Goal: Task Accomplishment & Management: Manage account settings

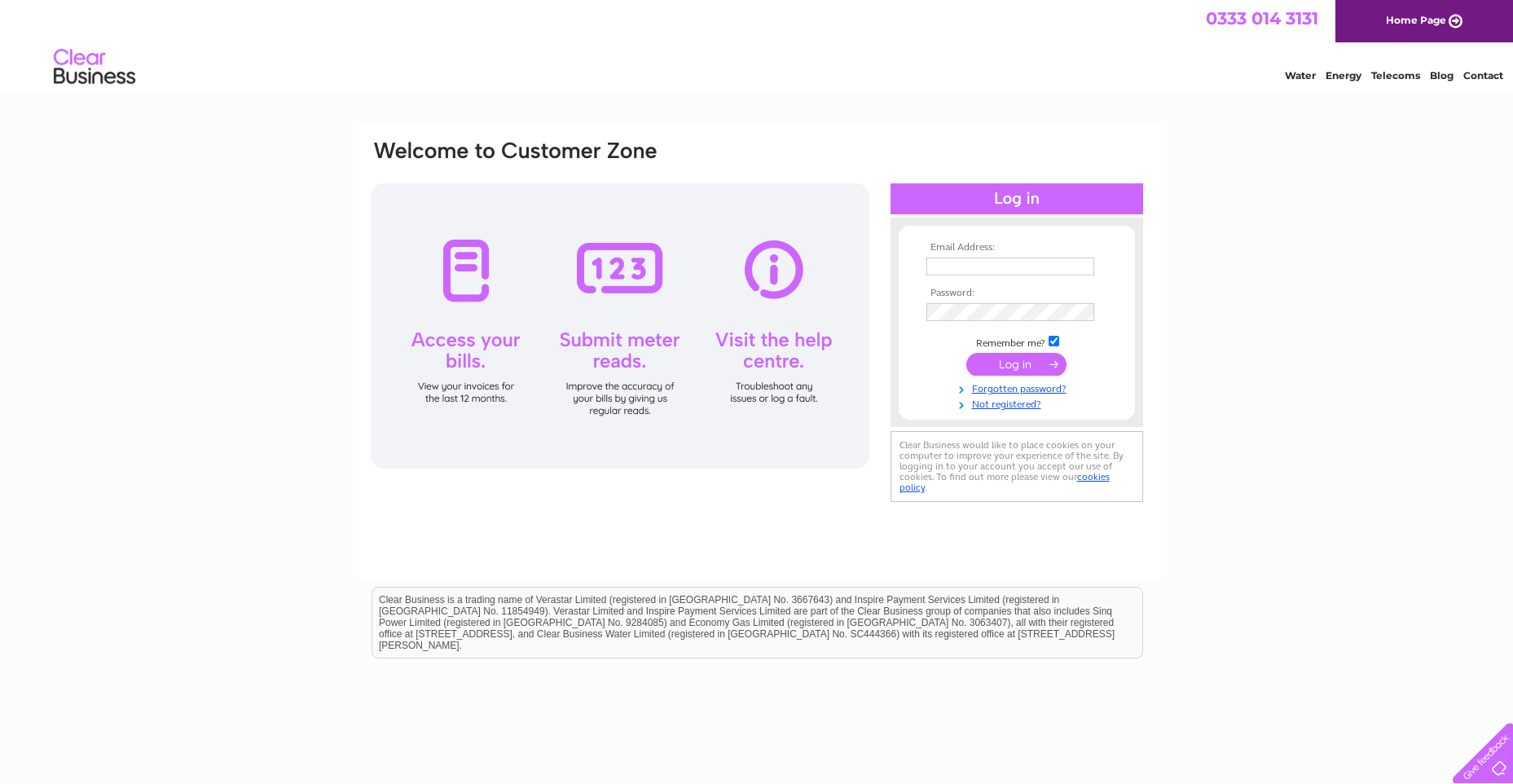
type input "sales@oakleelettings.co.uk"
click at [1015, 363] on input "submit" at bounding box center [1016, 364] width 100 height 22
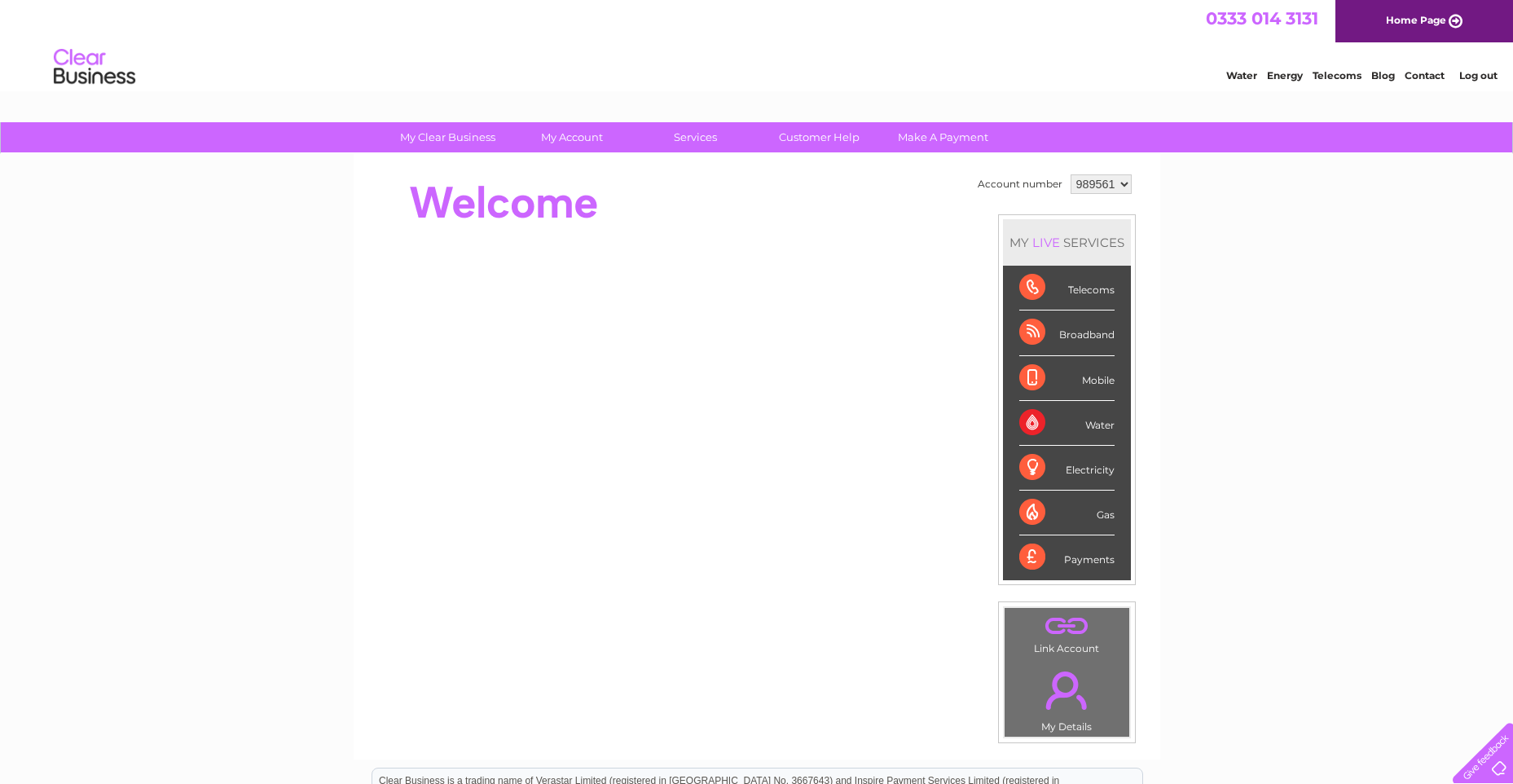
click at [1053, 288] on div "Telecoms" at bounding box center [1067, 288] width 96 height 45
click at [1077, 335] on div "Broadband" at bounding box center [1067, 333] width 96 height 45
click at [1124, 186] on select "989561 989562 989563 989564" at bounding box center [1100, 184] width 61 height 20
click at [1070, 174] on select "989561 989562 989563 989564" at bounding box center [1100, 184] width 61 height 20
click at [1126, 184] on select "989561 989562 989563 989564" at bounding box center [1100, 184] width 61 height 20
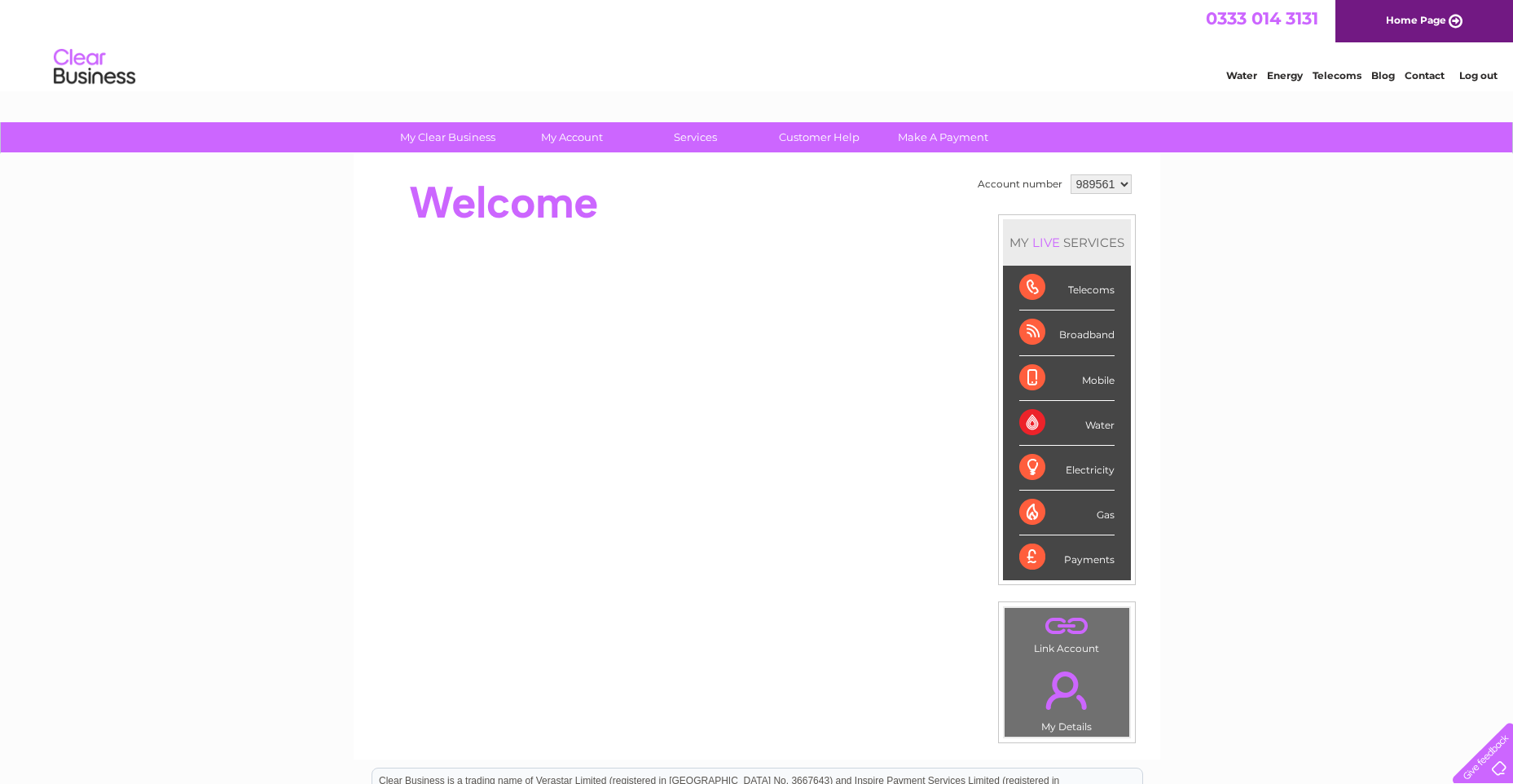
select select "989562"
click at [1070, 174] on select "989561 989562 989563 989564" at bounding box center [1100, 184] width 61 height 20
click at [1080, 291] on div "Telecoms" at bounding box center [1067, 288] width 96 height 45
click at [1078, 323] on div "Broadband" at bounding box center [1067, 333] width 96 height 45
click at [1126, 184] on select "989561 989562 989563 989564" at bounding box center [1100, 184] width 61 height 20
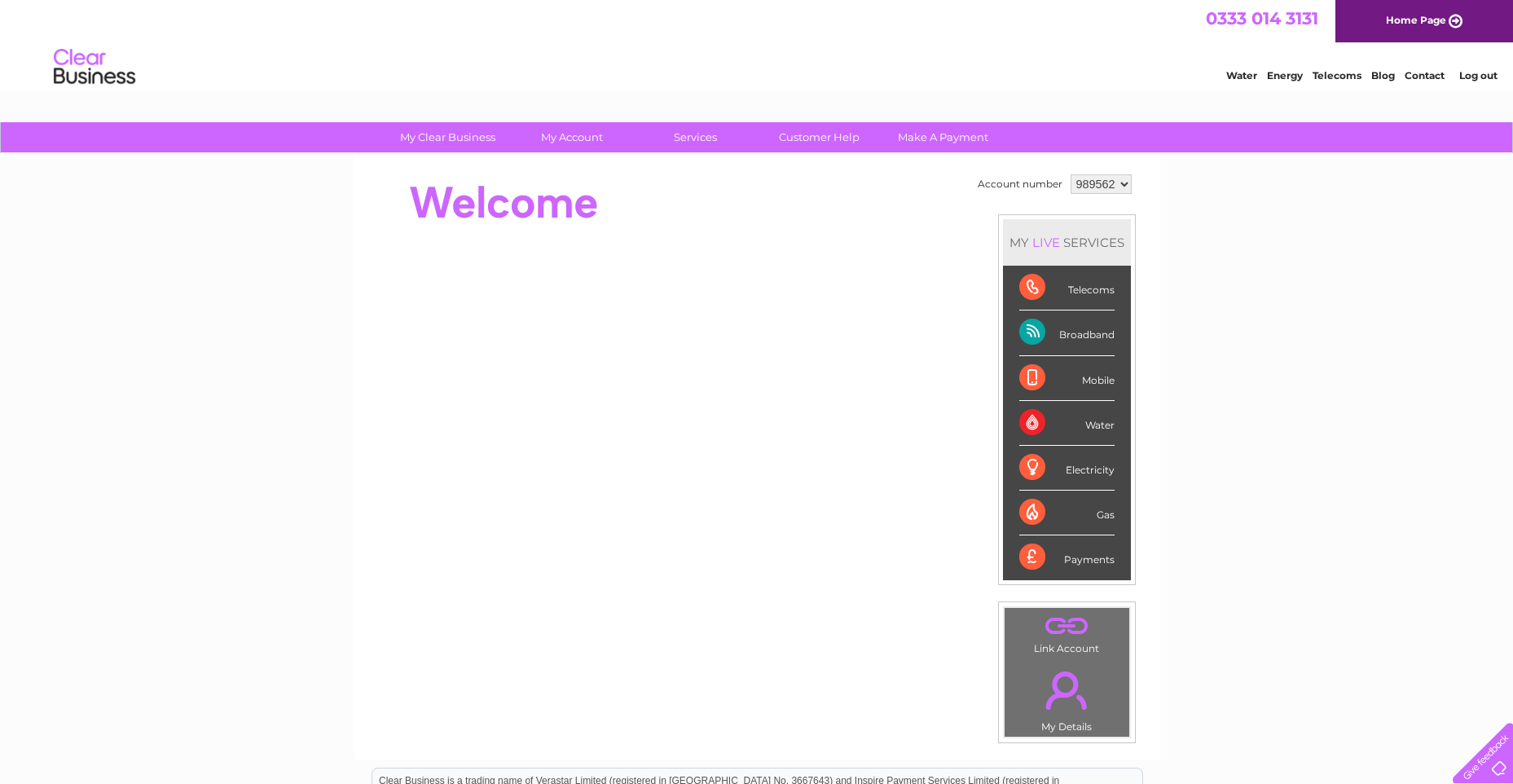
select select "989563"
click at [1070, 174] on select "989561 989562 989563 989564" at bounding box center [1100, 184] width 61 height 20
click at [1124, 184] on select "989561 989562 989563 989564" at bounding box center [1100, 184] width 61 height 20
select select "989564"
click at [1070, 174] on select "989561 989562 989563 989564" at bounding box center [1100, 184] width 61 height 20
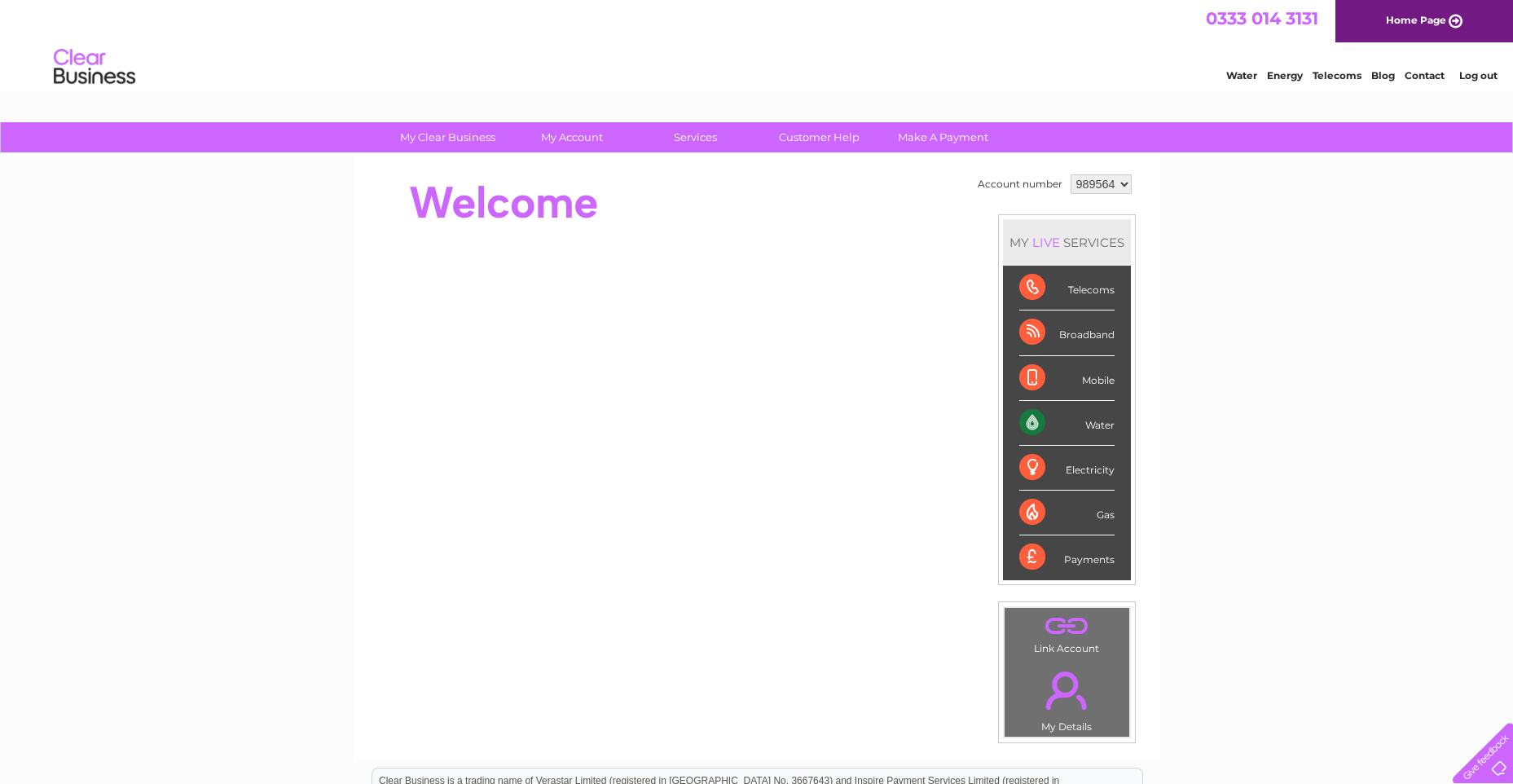
click at [1129, 183] on select "989561 989562 989563 989564" at bounding box center [1100, 184] width 61 height 20
select select "989561"
click at [1070, 174] on select "989561 989562 989563 989564" at bounding box center [1100, 184] width 61 height 20
click at [1085, 559] on div "Payments" at bounding box center [1067, 557] width 96 height 44
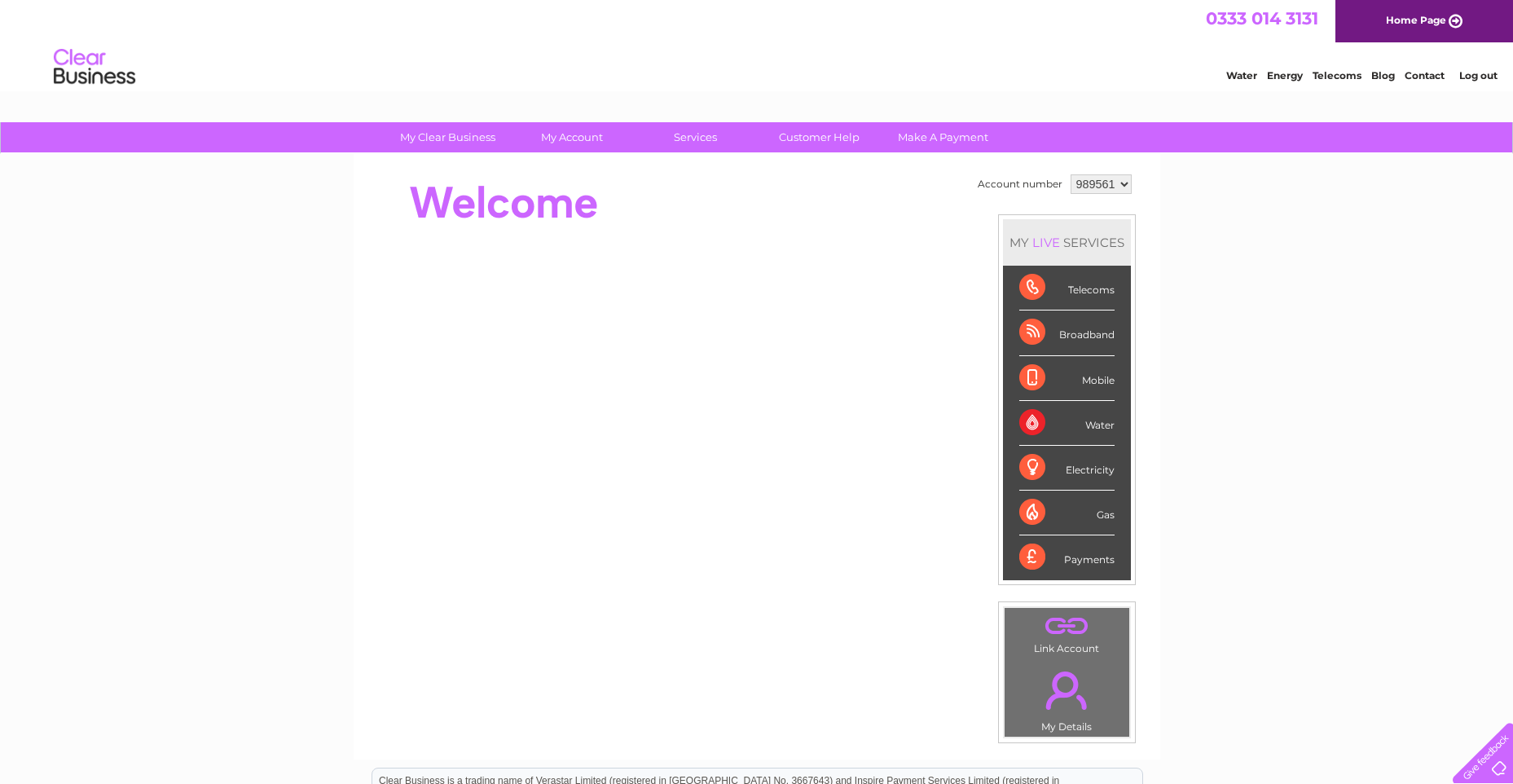
click at [1085, 559] on div "Payments" at bounding box center [1067, 557] width 96 height 44
drag, startPoint x: 1085, startPoint y: 559, endPoint x: 1339, endPoint y: 368, distance: 317.8
click at [1339, 368] on div "My Clear Business Login Details My Details My Preferences Link Account My Accou…" at bounding box center [756, 580] width 1513 height 916
click at [1126, 184] on select "989561 989562 989563 989564" at bounding box center [1100, 184] width 61 height 20
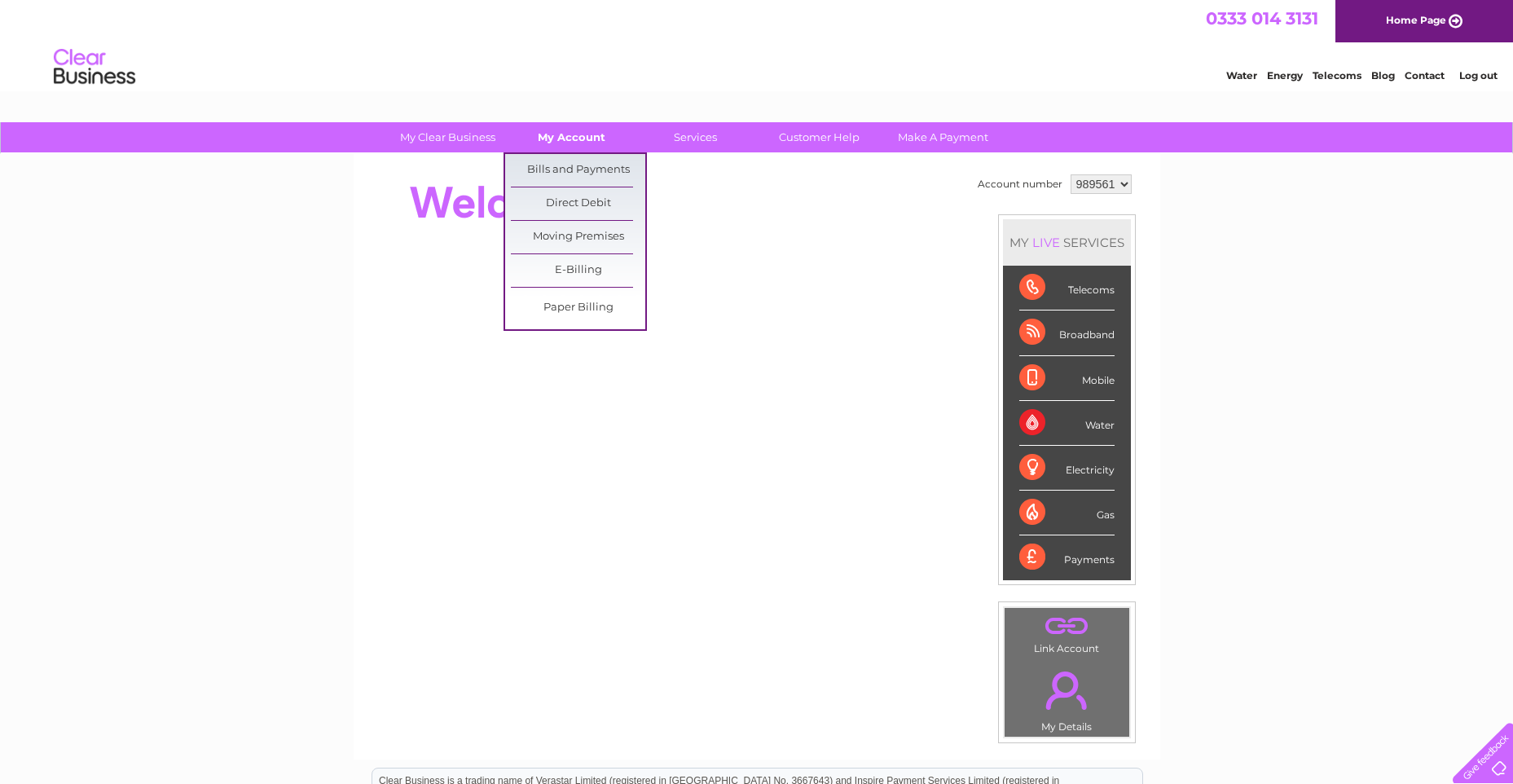
click at [577, 134] on link "My Account" at bounding box center [571, 137] width 134 height 30
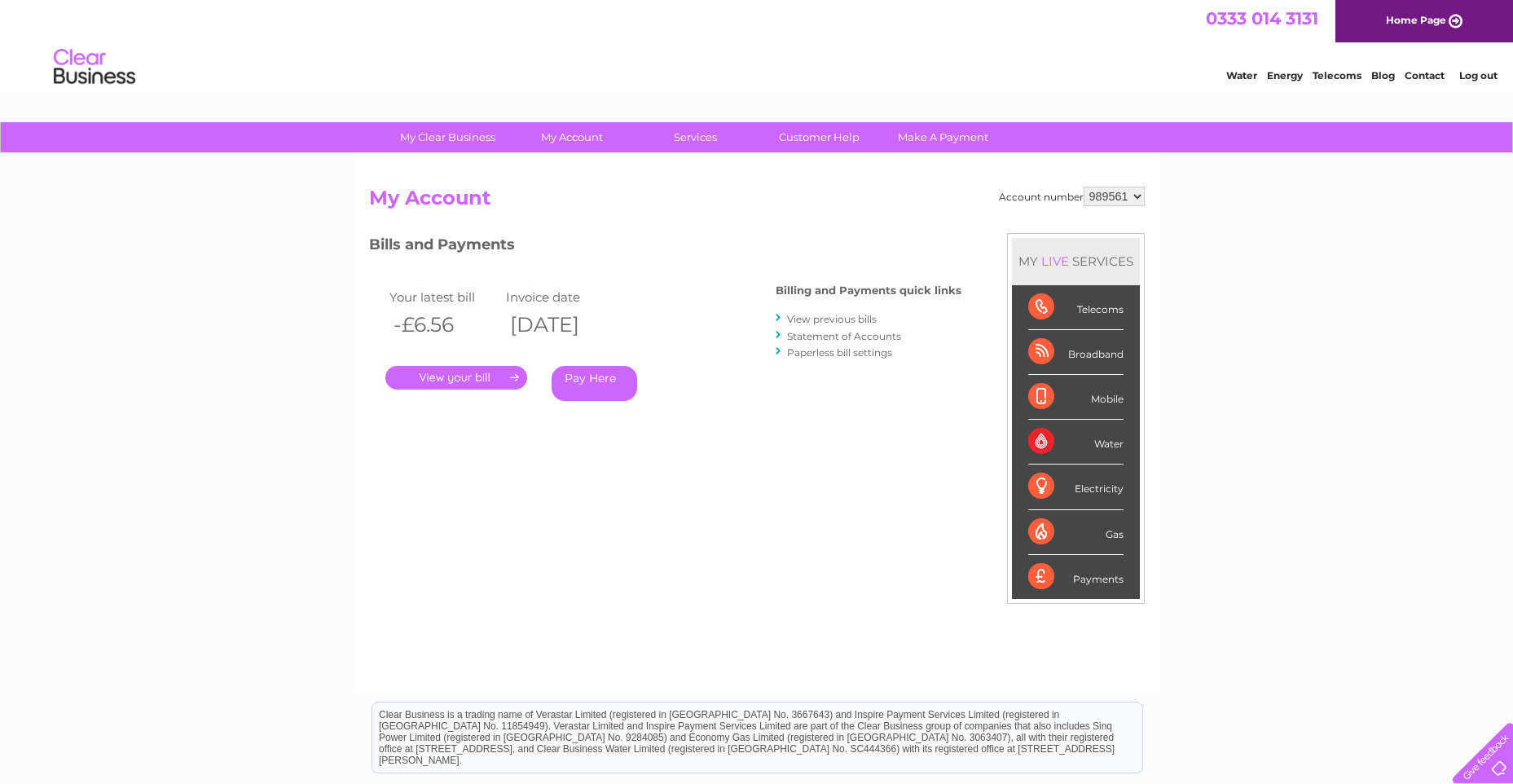
click at [1136, 195] on select "989561 989562 989563 989564" at bounding box center [1114, 196] width 61 height 20
select select "989562"
click at [1084, 187] on select "989561 989562 989563 989564" at bounding box center [1114, 196] width 61 height 20
click at [1085, 351] on div "Broadband" at bounding box center [1075, 352] width 96 height 45
